Goal: Transaction & Acquisition: Purchase product/service

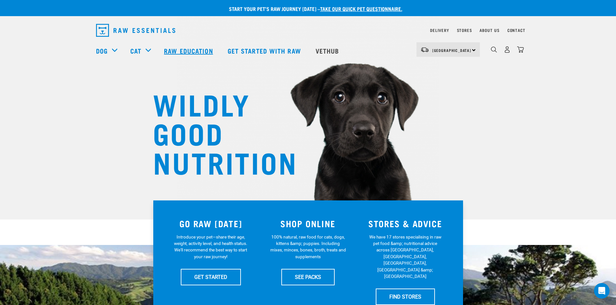
click at [205, 48] on link "Raw Education" at bounding box center [188, 51] width 63 height 26
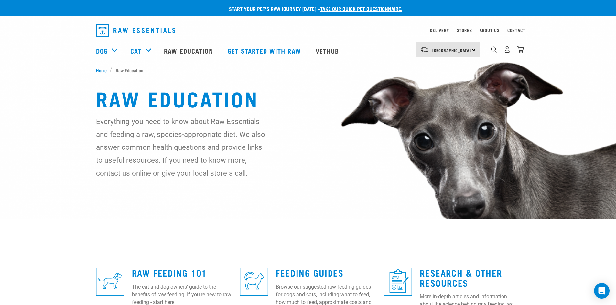
drag, startPoint x: 242, startPoint y: 119, endPoint x: 163, endPoint y: 186, distance: 103.8
click at [163, 186] on img at bounding box center [308, 184] width 616 height 369
click at [489, 31] on link "About Us" at bounding box center [489, 30] width 20 height 2
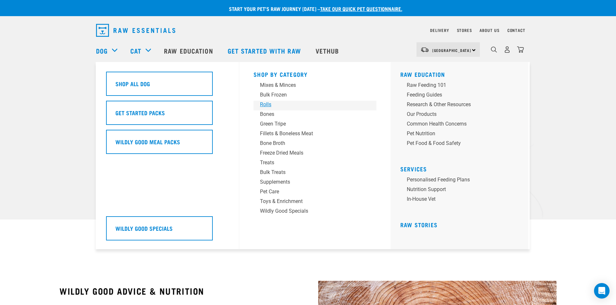
click at [269, 105] on div "Rolls" at bounding box center [310, 105] width 101 height 8
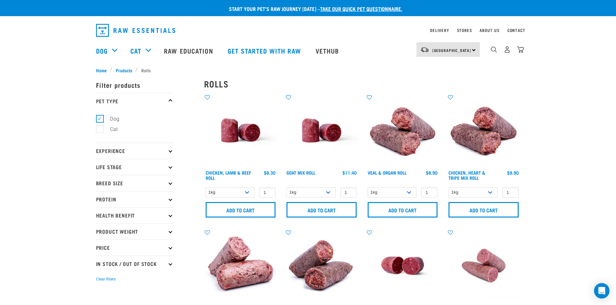
click at [255, 129] on img at bounding box center [240, 130] width 73 height 73
